Goal: Transaction & Acquisition: Purchase product/service

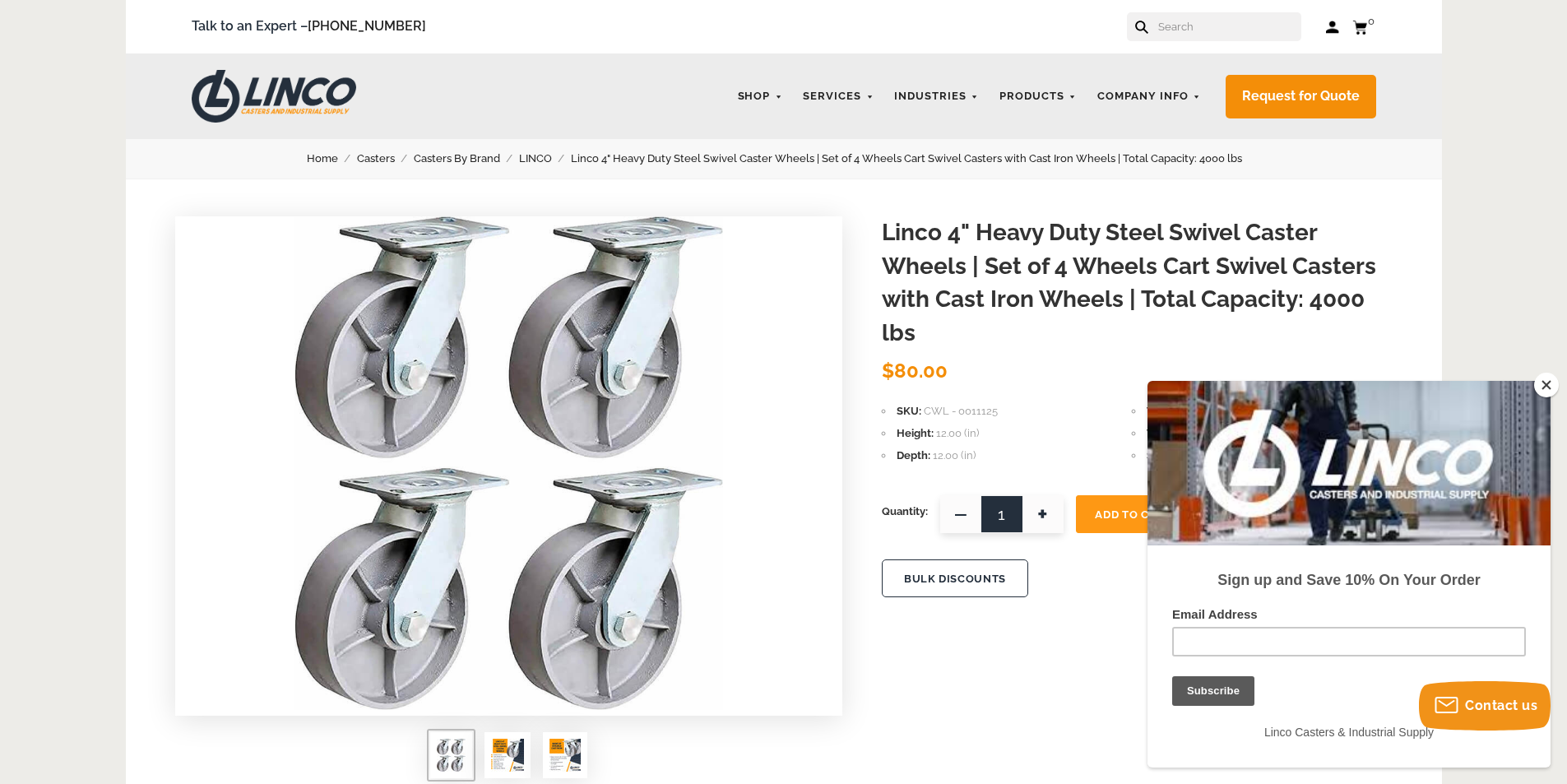
click at [1542, 381] on button "Close" at bounding box center [1547, 385] width 25 height 25
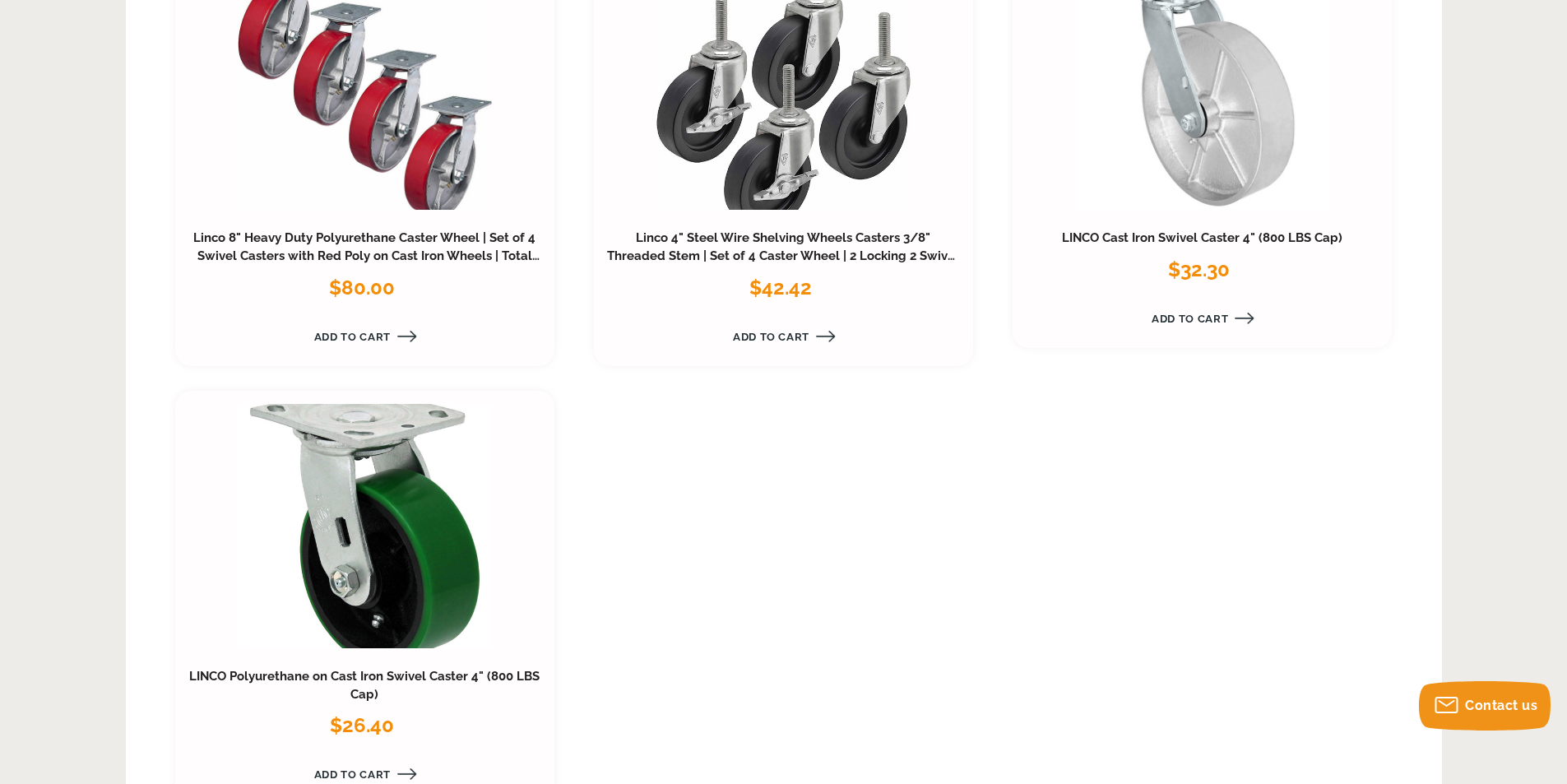
scroll to position [3454, 0]
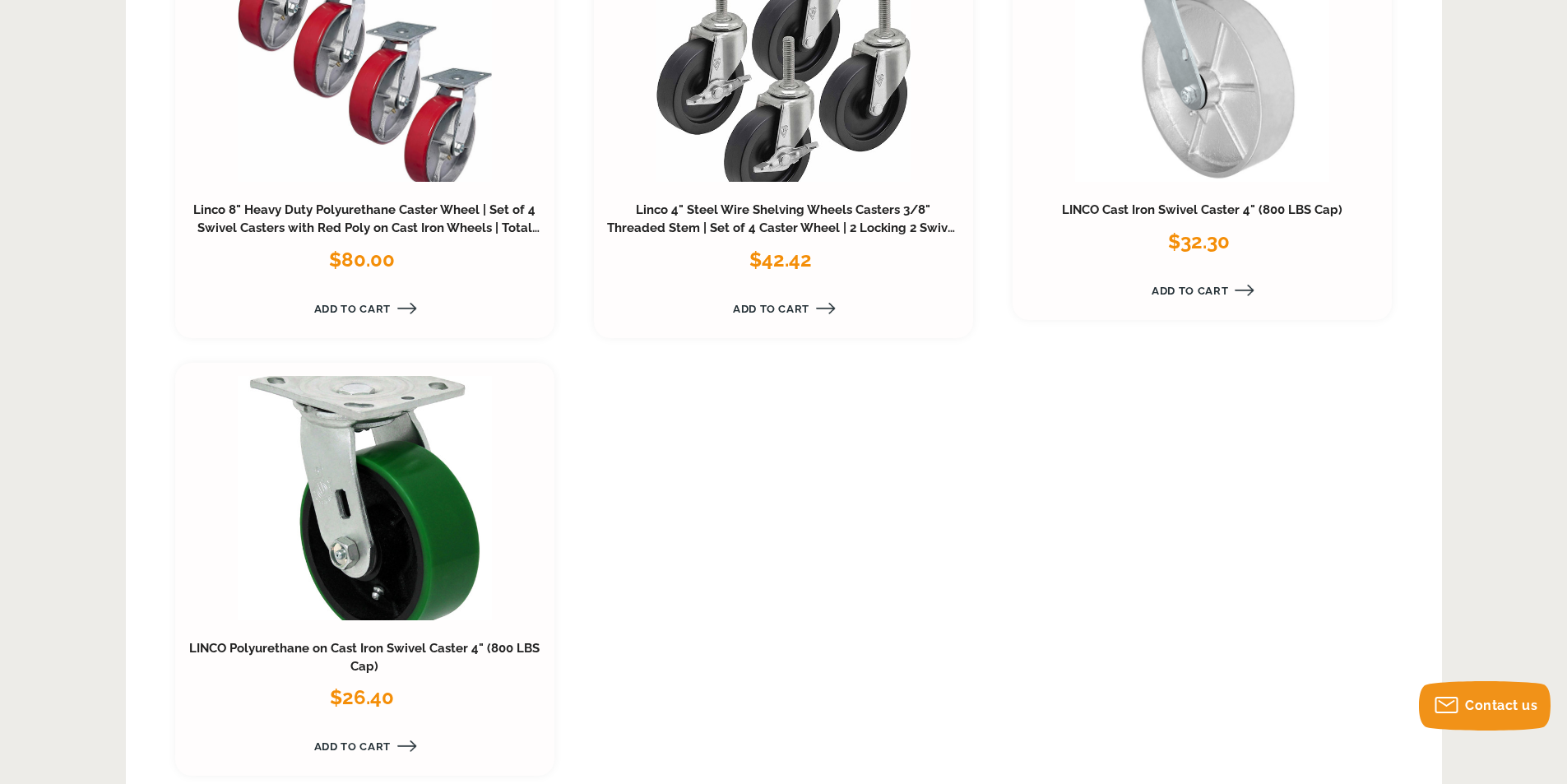
click at [479, 196] on div "Linco 8" Heavy Duty Polyurethane Caster Wheel | Set of 4 Swivel Casters with Re…" at bounding box center [365, 131] width 380 height 414
click at [484, 218] on h3 "Linco 8" Heavy Duty Polyurethane Caster Wheel | Set of 4 Swivel Casters with Re…" at bounding box center [365, 219] width 353 height 36
click at [449, 168] on link at bounding box center [365, 60] width 255 height 244
